Goal: Find specific page/section: Find specific page/section

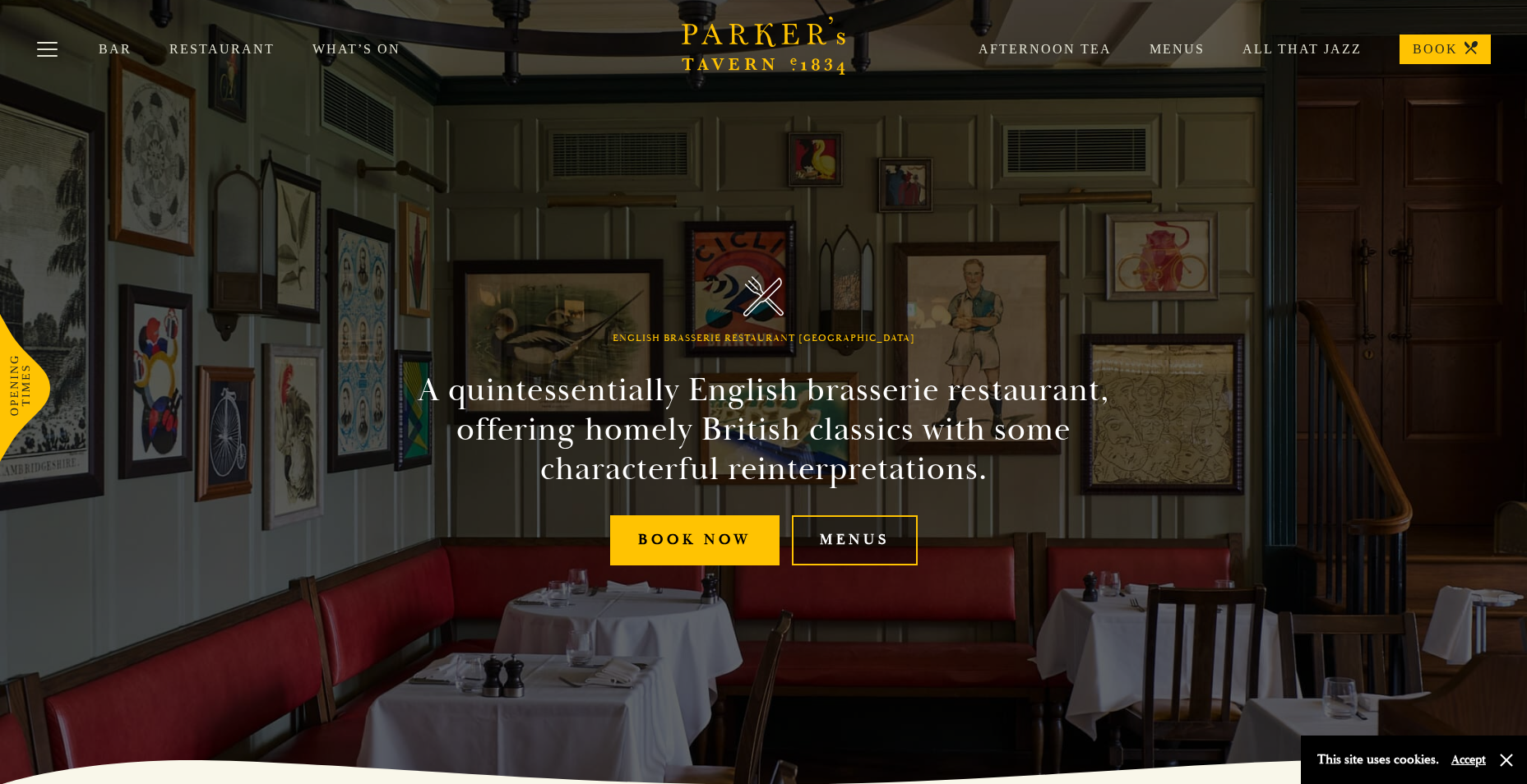
click at [837, 540] on link "Menus" at bounding box center [855, 540] width 126 height 50
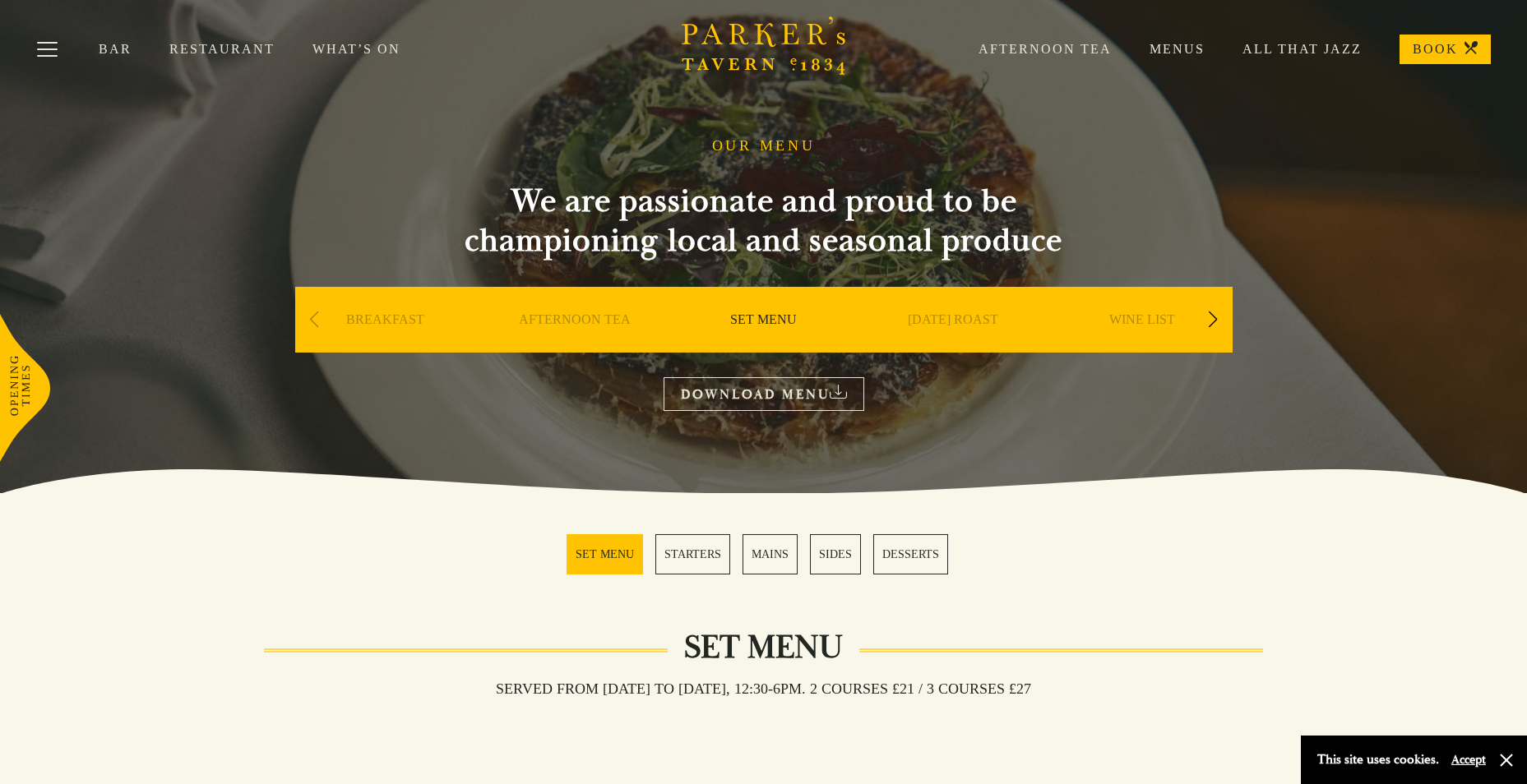
click at [770, 313] on link "SET MENU" at bounding box center [764, 344] width 67 height 66
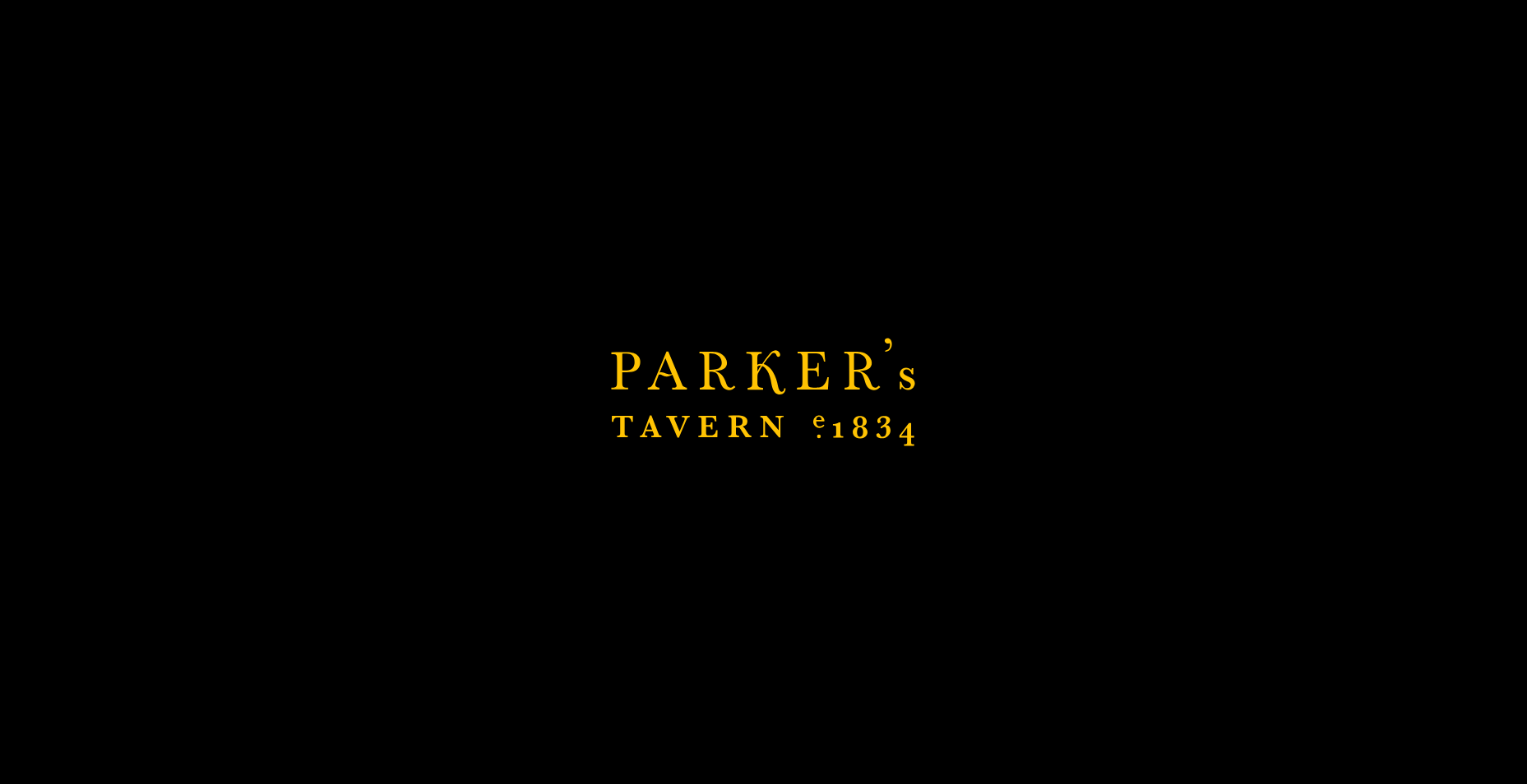
scroll to position [905, 0]
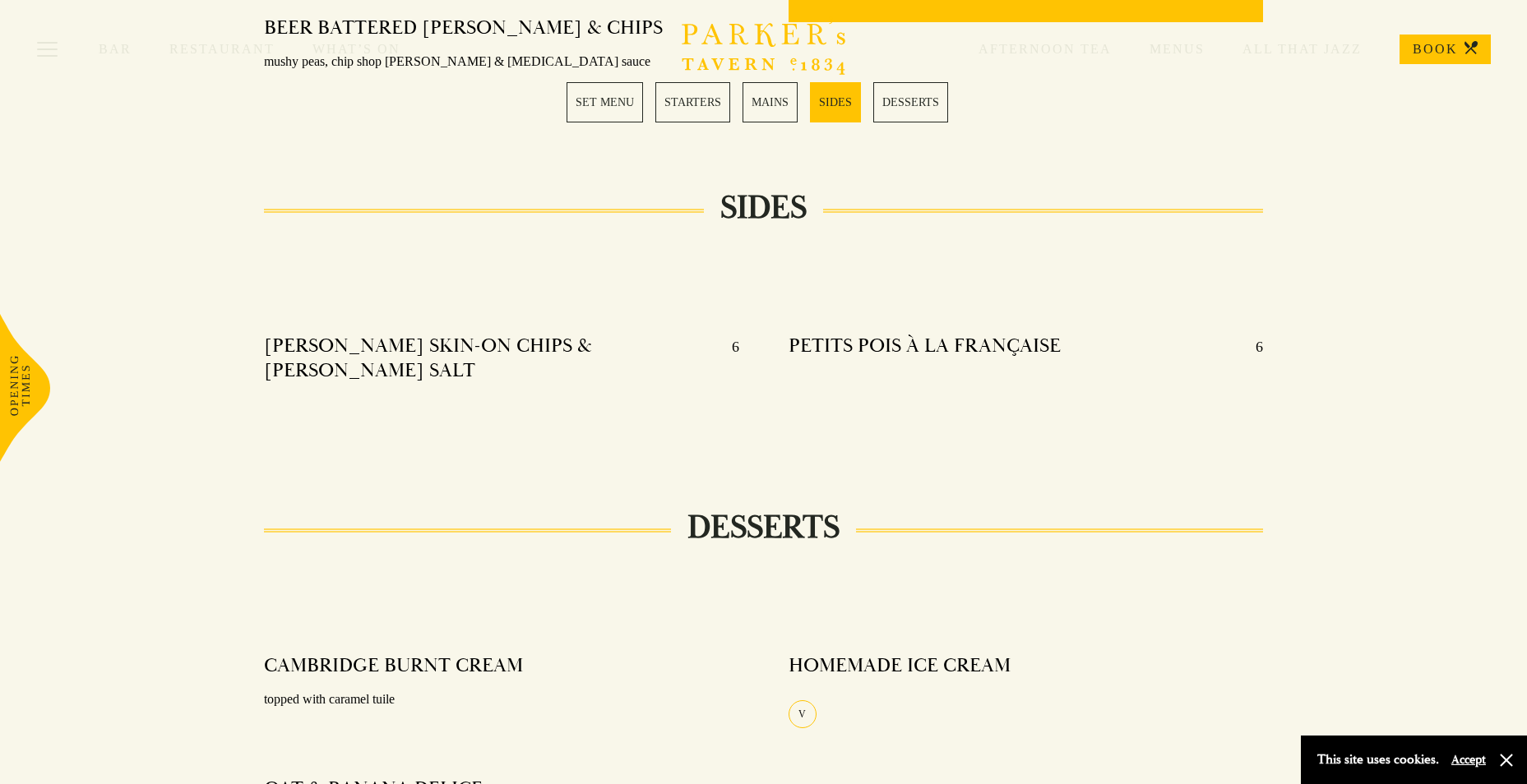
scroll to position [1892, 0]
